Goal: Task Accomplishment & Management: Use online tool/utility

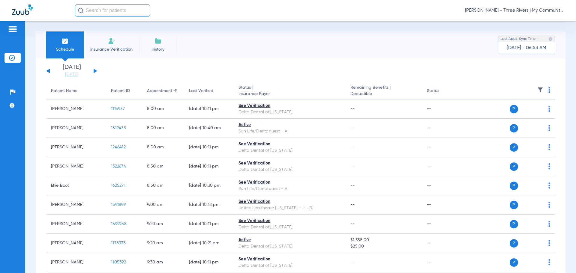
click at [499, 11] on span "[PERSON_NAME] - Three Rivers | My Community Dental Centers" at bounding box center [514, 11] width 99 height 6
click at [531, 24] on button "Account Selection" at bounding box center [541, 21] width 43 height 12
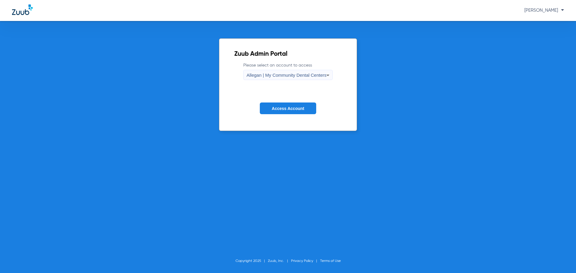
click at [293, 76] on span "Allegan | My Community Dental Centers" at bounding box center [287, 75] width 80 height 5
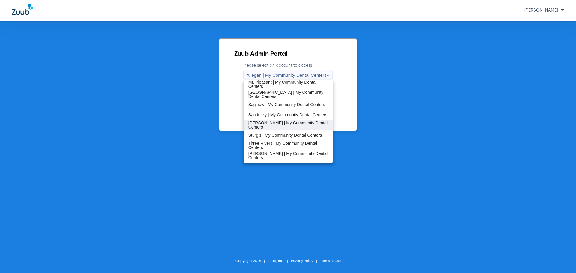
scroll to position [193, 0]
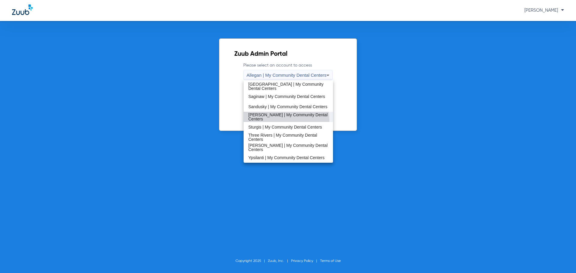
click at [282, 120] on mat-option "[PERSON_NAME] | My Community Dental Centers" at bounding box center [289, 117] width 90 height 10
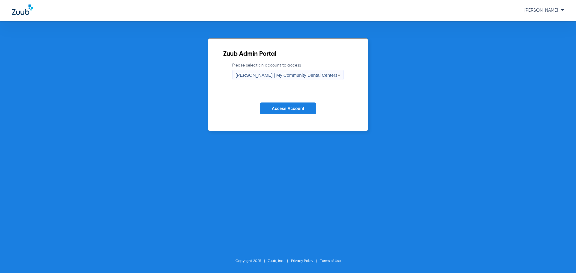
click at [283, 108] on span "Access Account" at bounding box center [288, 108] width 32 height 5
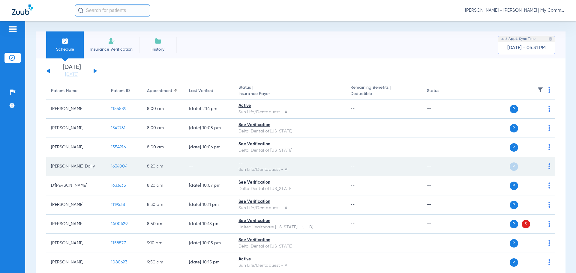
click at [548, 166] on img at bounding box center [549, 167] width 2 height 6
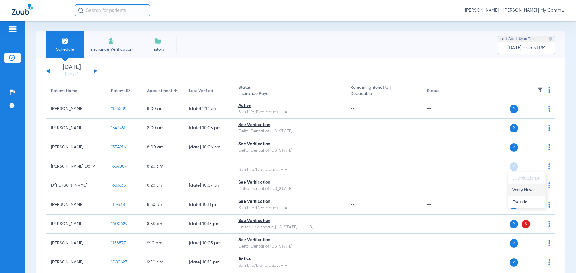
click at [536, 191] on span "Verify Now" at bounding box center [526, 190] width 28 height 4
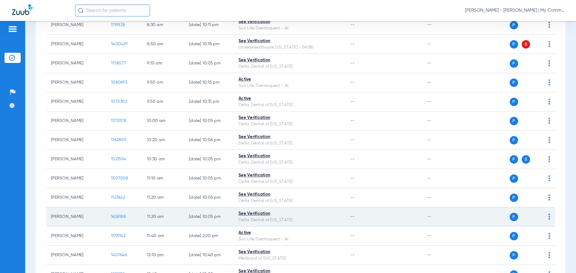
scroll to position [330, 0]
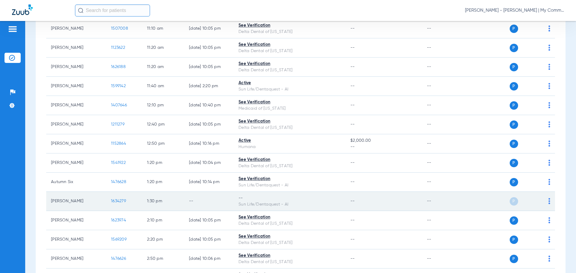
click at [548, 202] on img at bounding box center [549, 201] width 2 height 6
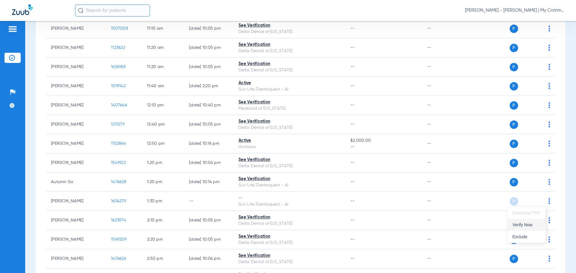
click at [529, 227] on span "Verify Now" at bounding box center [526, 225] width 28 height 4
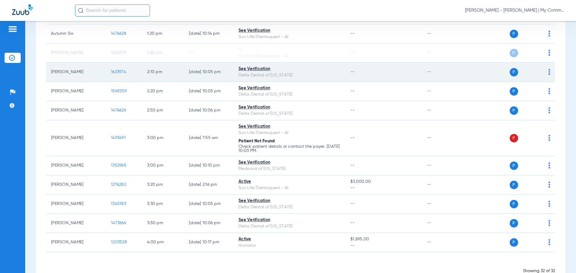
scroll to position [496, 0]
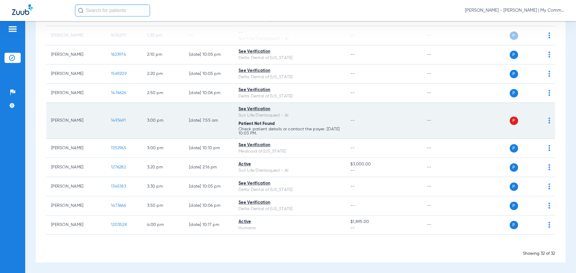
click at [548, 124] on span at bounding box center [549, 122] width 2 height 4
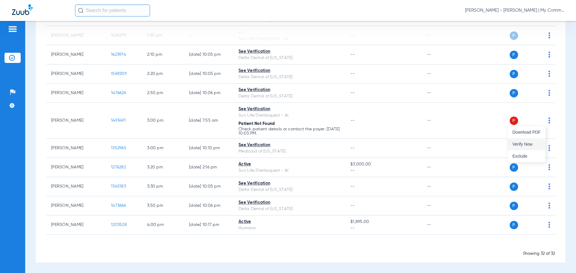
click at [536, 149] on button "Verify Now" at bounding box center [527, 144] width 38 height 12
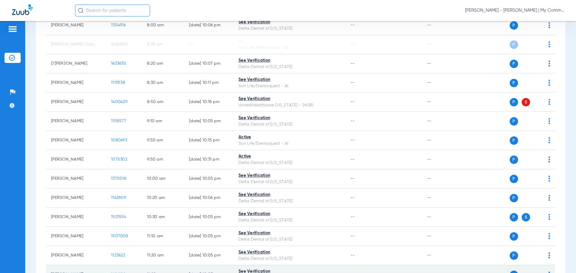
scroll to position [106, 0]
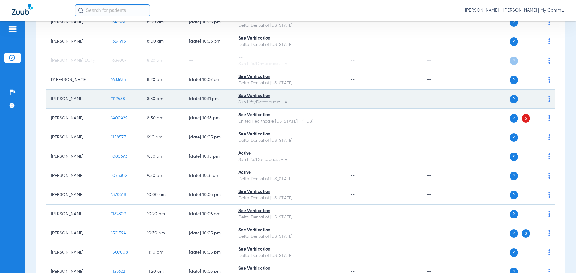
click at [120, 98] on span "1119538" at bounding box center [118, 99] width 14 height 4
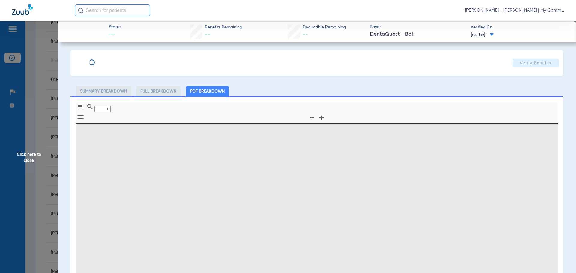
type input "0"
select select "page-width"
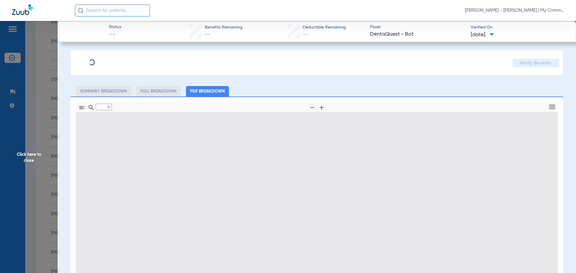
type input "1"
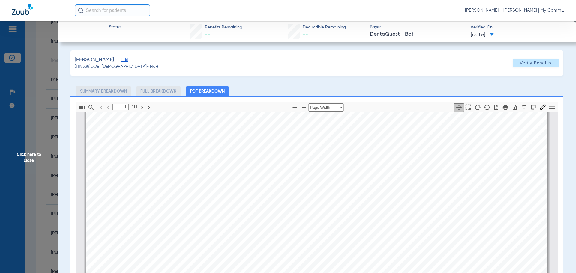
scroll to position [33, 0]
click at [36, 156] on span "Click here to close" at bounding box center [29, 157] width 58 height 273
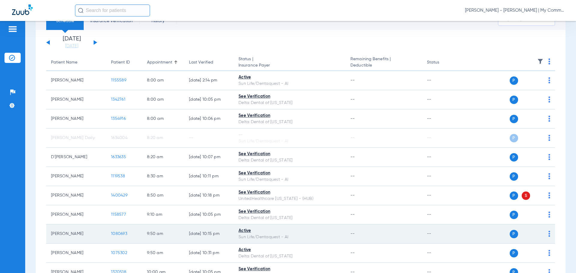
scroll to position [0, 0]
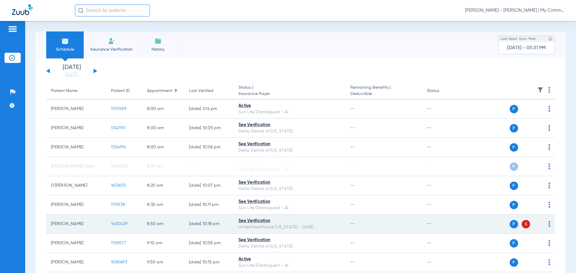
click at [119, 224] on span "1400429" at bounding box center [119, 224] width 17 height 4
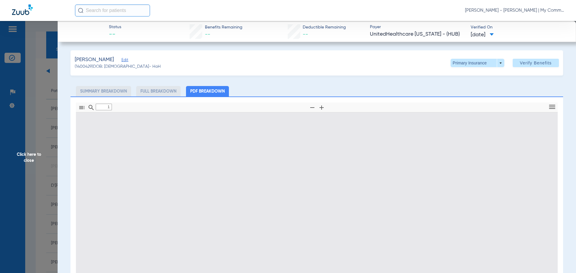
type input "0"
select select "page-width"
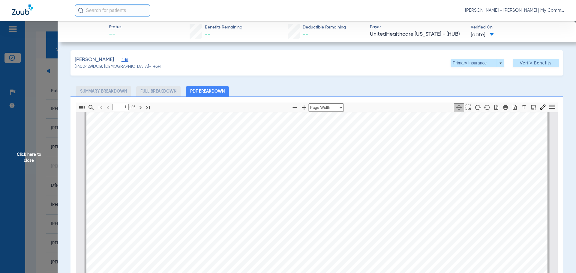
scroll to position [423, 0]
type input "2"
click at [21, 158] on span "Click here to close" at bounding box center [29, 157] width 58 height 273
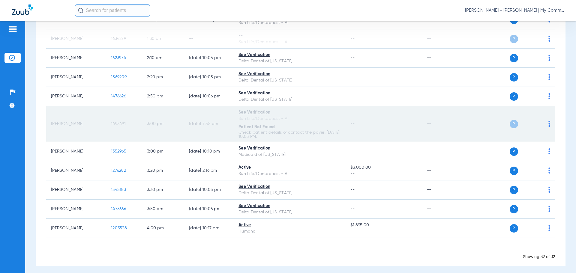
scroll to position [496, 0]
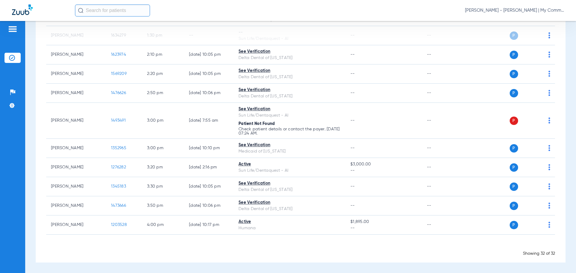
click at [482, 11] on span "Carly Noble - Sidney | My Community Dental Centers" at bounding box center [514, 11] width 99 height 6
click at [523, 21] on button "Account Selection" at bounding box center [541, 21] width 43 height 12
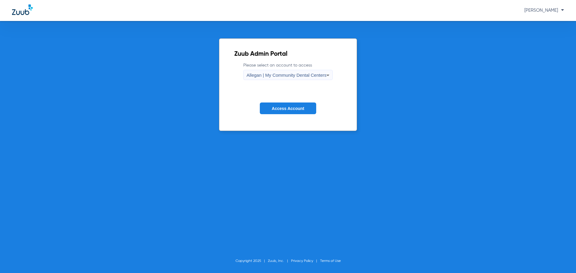
click at [290, 78] on div "Allegan | My Community Dental Centers" at bounding box center [287, 75] width 80 height 10
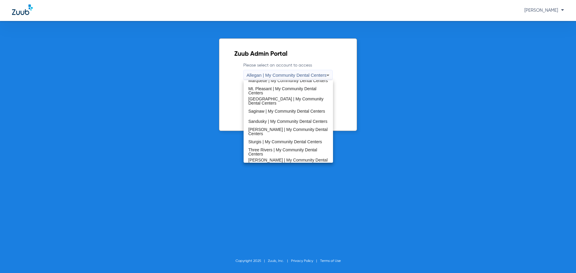
scroll to position [180, 0]
click at [275, 131] on span "[PERSON_NAME] | My Community Dental Centers" at bounding box center [288, 130] width 80 height 8
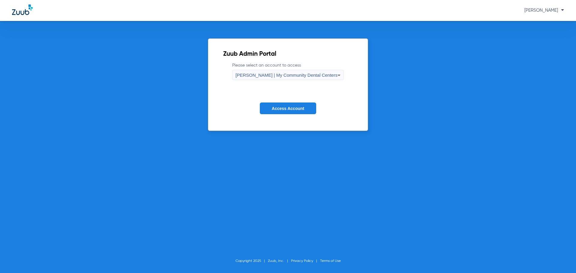
click at [273, 109] on span "Access Account" at bounding box center [288, 108] width 32 height 5
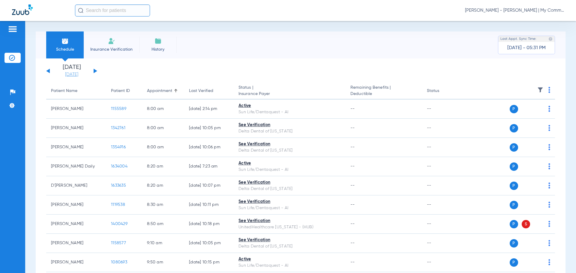
click at [78, 73] on link "[DATE]" at bounding box center [72, 75] width 36 height 6
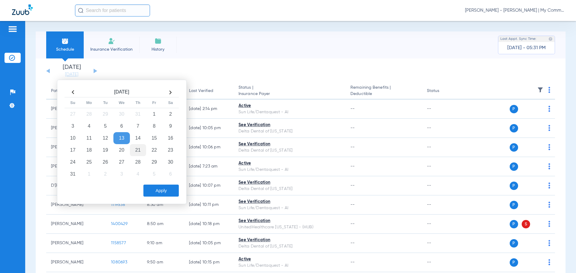
click at [143, 152] on td "21" at bounding box center [138, 150] width 16 height 12
click at [166, 189] on button "Apply" at bounding box center [160, 191] width 35 height 12
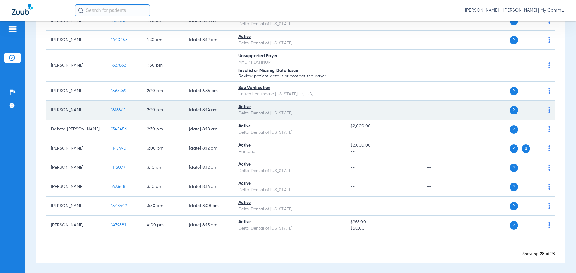
scroll to position [491, 0]
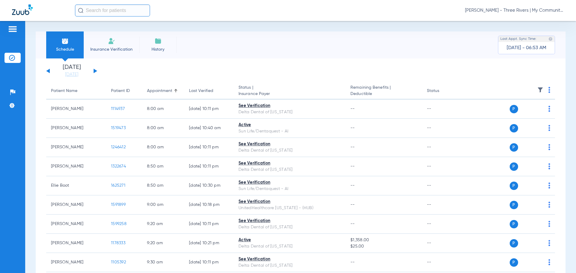
click at [522, 6] on div "Carly Noble - Three Rivers | My Community Dental Centers" at bounding box center [319, 11] width 489 height 12
click at [521, 8] on span "Carly Noble - Three Rivers | My Community Dental Centers" at bounding box center [514, 11] width 99 height 6
click at [539, 21] on span "Account Selection" at bounding box center [542, 21] width 34 height 4
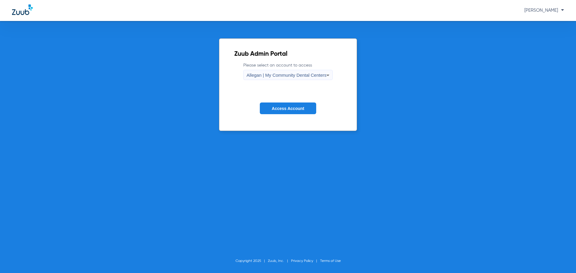
click at [318, 77] on span "Allegan | My Community Dental Centers" at bounding box center [287, 75] width 80 height 5
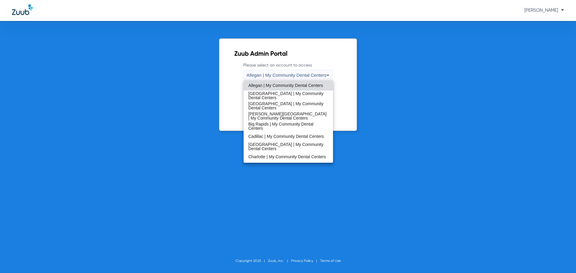
scroll to position [193, 0]
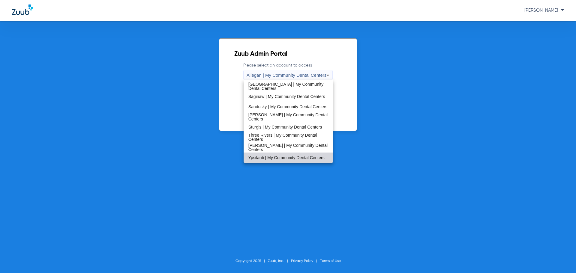
click at [299, 156] on span "Ypsilanti | My Community Dental Centers" at bounding box center [286, 158] width 76 height 4
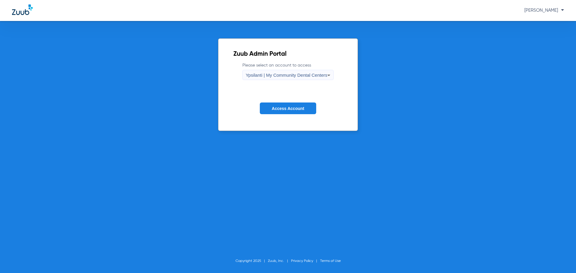
click at [298, 106] on span "Access Account" at bounding box center [288, 108] width 32 height 5
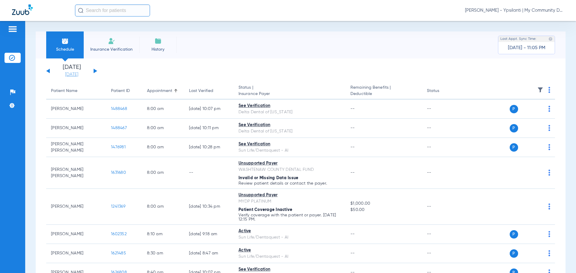
click at [62, 74] on link "[DATE]" at bounding box center [72, 75] width 36 height 6
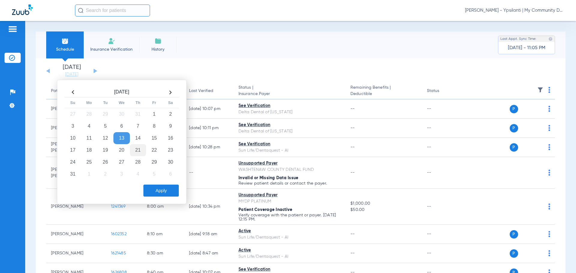
click at [141, 153] on td "21" at bounding box center [138, 150] width 16 height 12
click at [155, 188] on button "Apply" at bounding box center [160, 191] width 35 height 12
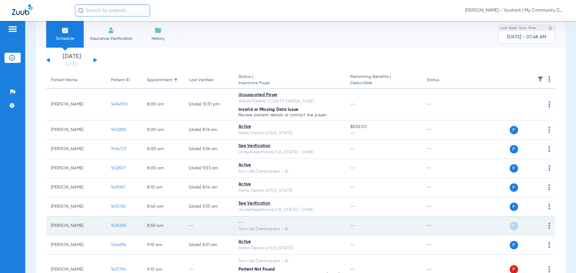
scroll to position [30, 0]
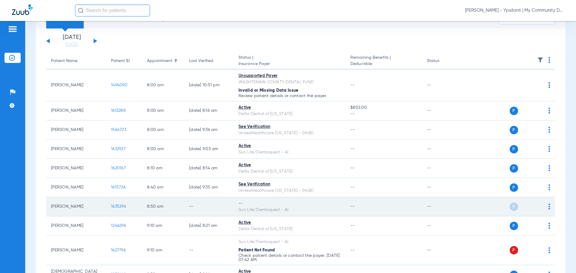
drag, startPoint x: 545, startPoint y: 209, endPoint x: 541, endPoint y: 209, distance: 3.9
click at [548, 209] on img at bounding box center [549, 207] width 2 height 6
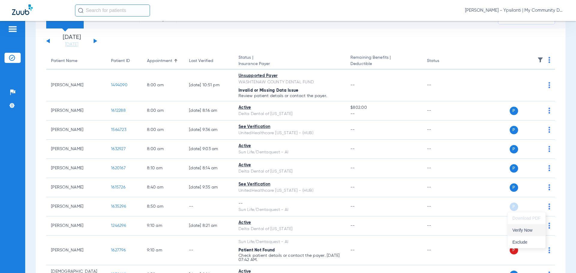
click at [521, 229] on span "Verify Now" at bounding box center [526, 230] width 28 height 4
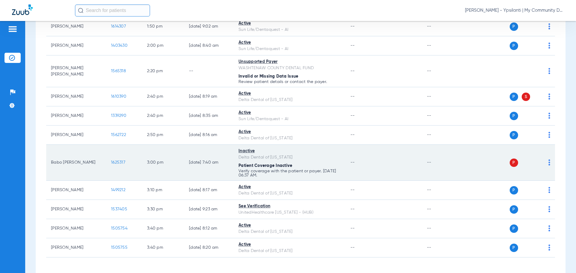
scroll to position [653, 0]
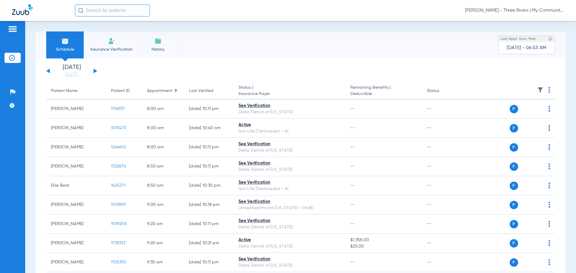
click at [523, 7] on div "[PERSON_NAME] - Three Rivers | My Community Dental Centers" at bounding box center [319, 11] width 489 height 12
click at [524, 9] on span "Carly Noble - Three Rivers | My Community Dental Centers" at bounding box center [514, 11] width 99 height 6
click at [535, 18] on button "Account Selection" at bounding box center [541, 21] width 43 height 12
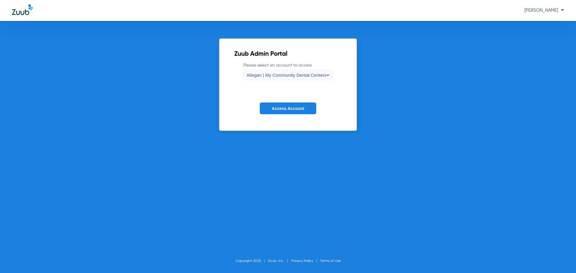
click at [304, 77] on span "Allegan | My Community Dental Centers" at bounding box center [287, 75] width 80 height 5
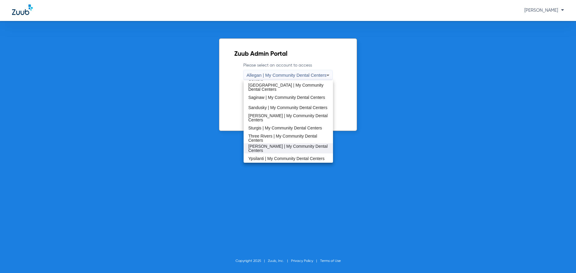
scroll to position [193, 0]
click at [285, 146] on span "[PERSON_NAME] | My Community Dental Centers" at bounding box center [288, 147] width 80 height 8
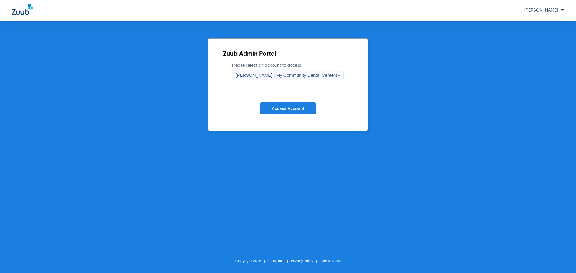
click at [285, 113] on button "Access Account" at bounding box center [288, 109] width 56 height 12
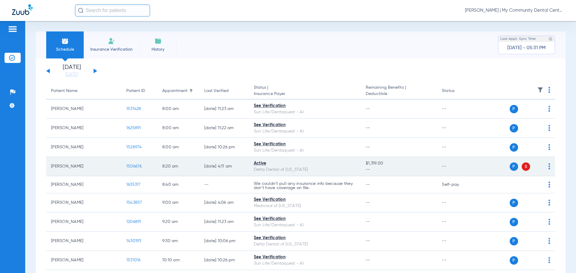
click at [548, 165] on img at bounding box center [549, 167] width 2 height 6
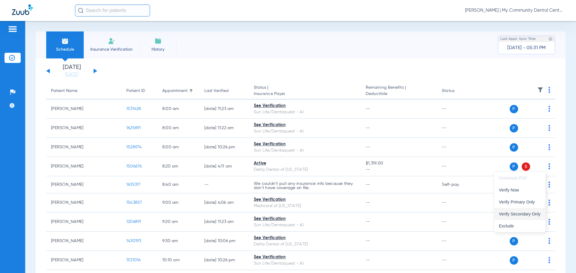
click at [529, 209] on button "Verify Secondary Only" at bounding box center [519, 214] width 51 height 12
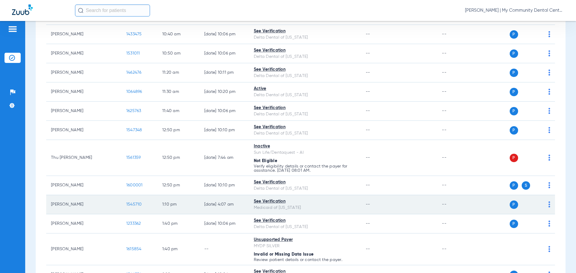
scroll to position [270, 0]
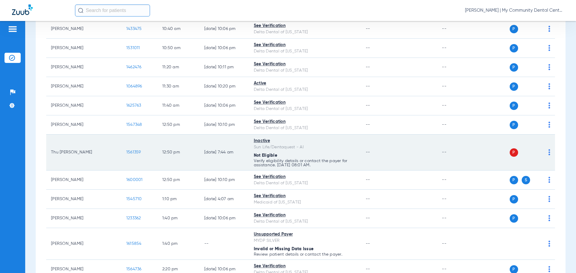
click at [546, 152] on td "P S" at bounding box center [516, 153] width 77 height 36
click at [548, 152] on img at bounding box center [549, 152] width 2 height 6
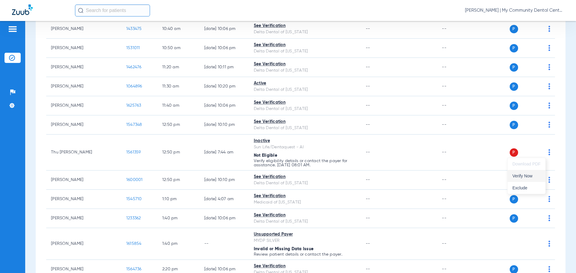
click at [538, 177] on span "Verify Now" at bounding box center [526, 176] width 28 height 4
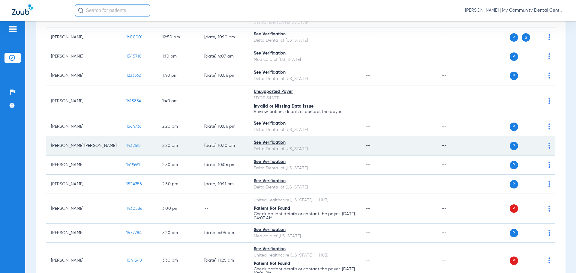
scroll to position [420, 0]
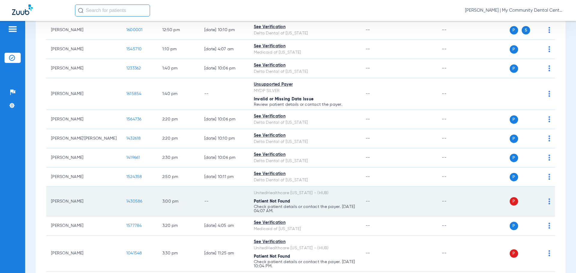
click at [548, 202] on img at bounding box center [549, 202] width 2 height 6
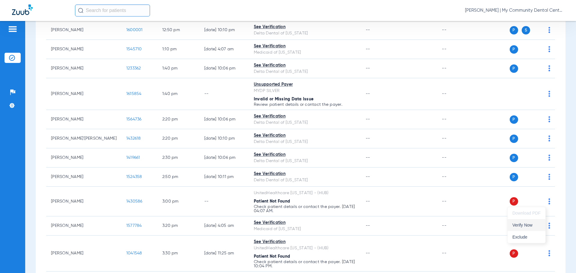
click at [527, 222] on button "Verify Now" at bounding box center [527, 225] width 38 height 12
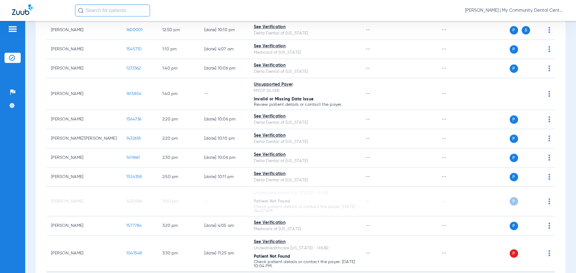
scroll to position [480, 0]
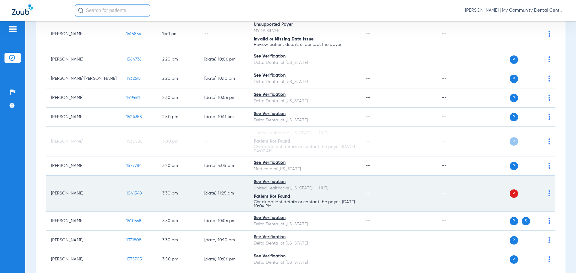
click at [548, 194] on img at bounding box center [549, 194] width 2 height 6
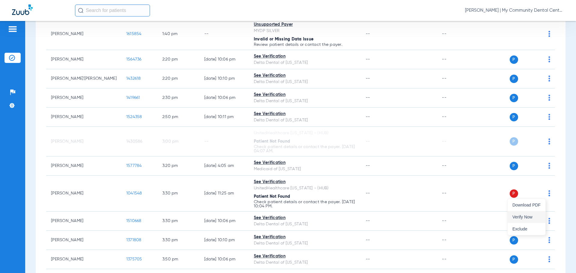
click at [525, 218] on span "Verify Now" at bounding box center [526, 217] width 28 height 4
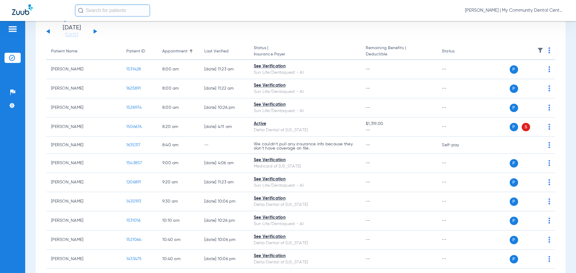
scroll to position [0, 0]
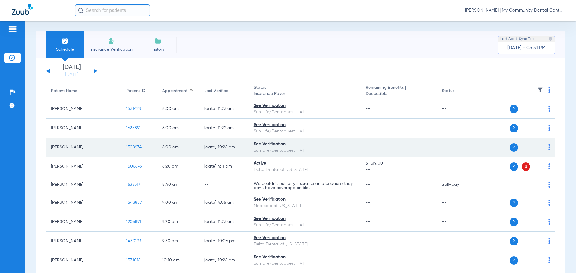
click at [126, 146] on span "1528974" at bounding box center [134, 147] width 16 height 4
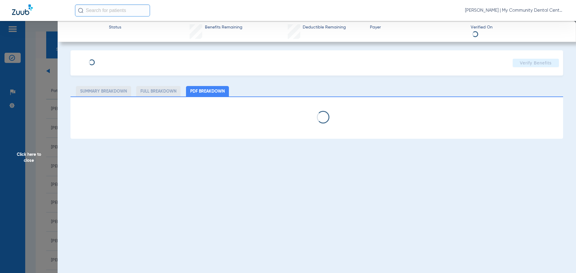
select select "page-width"
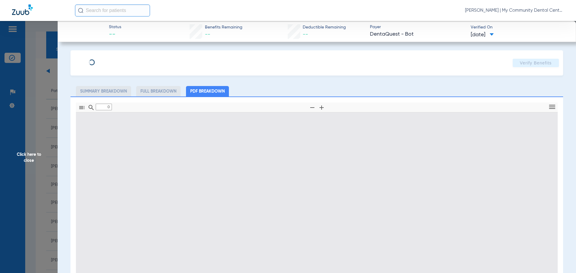
type input "1"
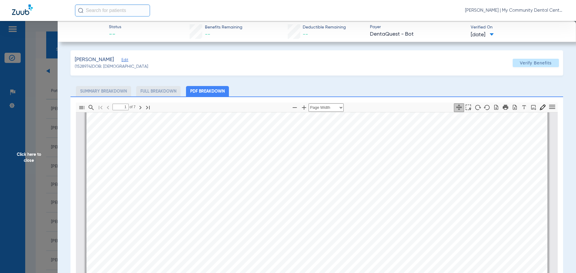
scroll to position [123, 0]
click at [23, 156] on span "Click here to close" at bounding box center [29, 157] width 58 height 273
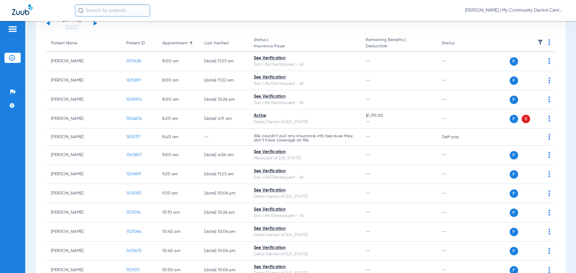
scroll to position [0, 0]
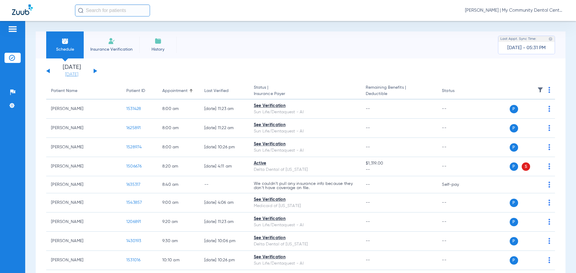
click at [73, 75] on link "[DATE]" at bounding box center [72, 75] width 36 height 6
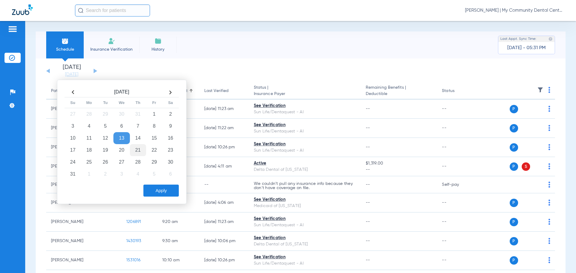
click at [140, 153] on td "21" at bounding box center [138, 150] width 16 height 12
click at [155, 193] on button "Apply" at bounding box center [160, 191] width 35 height 12
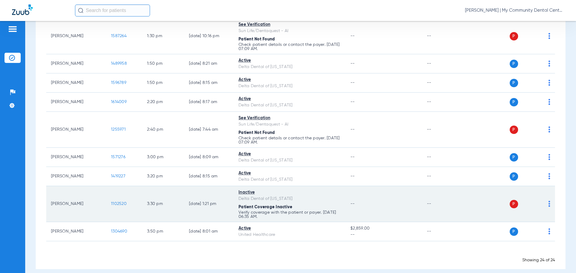
scroll to position [439, 0]
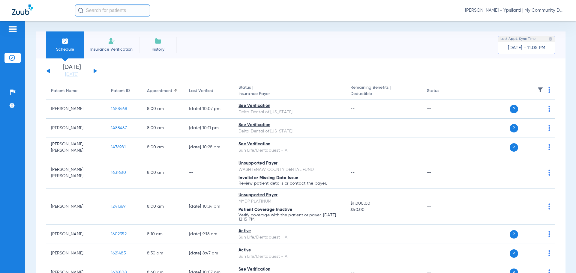
click at [481, 10] on span "[PERSON_NAME] - Ypsilanti | My Community Dental Centers" at bounding box center [514, 11] width 99 height 6
click at [540, 23] on span "Account Selection" at bounding box center [542, 21] width 34 height 4
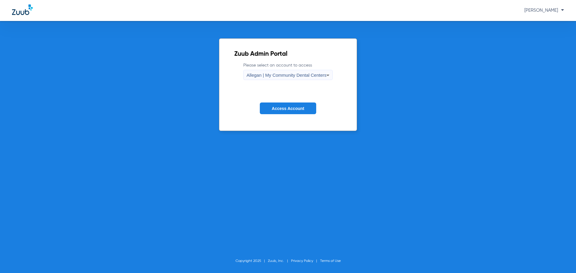
click at [308, 73] on span "Allegan | My Community Dental Centers" at bounding box center [287, 75] width 80 height 5
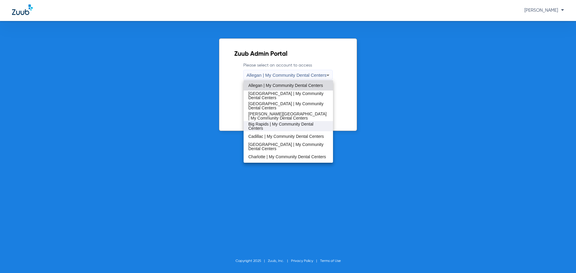
click at [287, 123] on span "Big Rapids | My Community Dental Centers" at bounding box center [288, 126] width 80 height 8
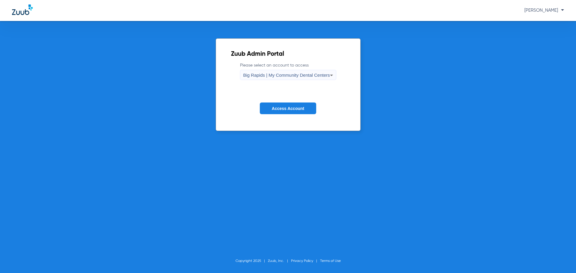
click at [286, 107] on span "Access Account" at bounding box center [288, 108] width 32 height 5
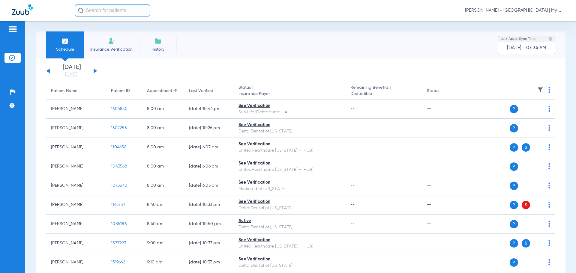
click at [501, 9] on span "[PERSON_NAME] - [GEOGRAPHIC_DATA] | My Community Dental Centers" at bounding box center [514, 11] width 99 height 6
click at [332, 37] on div at bounding box center [288, 136] width 576 height 273
click at [72, 74] on link "[DATE]" at bounding box center [72, 75] width 36 height 6
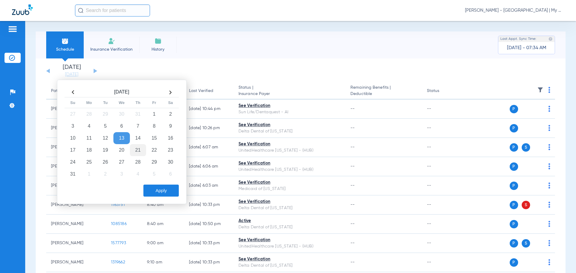
click at [140, 152] on td "21" at bounding box center [138, 150] width 16 height 12
click at [160, 193] on button "Apply" at bounding box center [160, 191] width 35 height 12
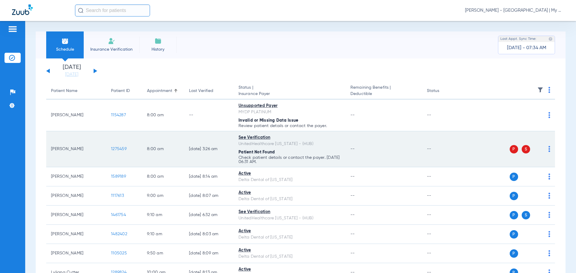
click at [544, 152] on div "P S" at bounding box center [507, 149] width 88 height 8
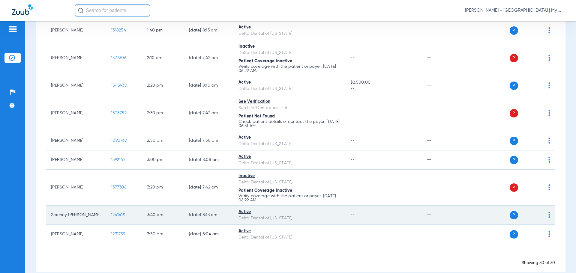
scroll to position [567, 0]
